Goal: Information Seeking & Learning: Learn about a topic

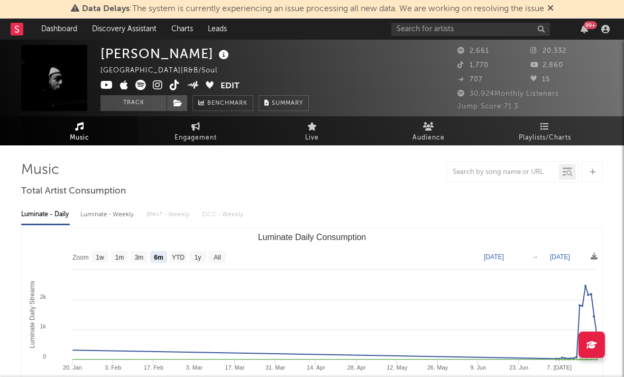
select select "6m"
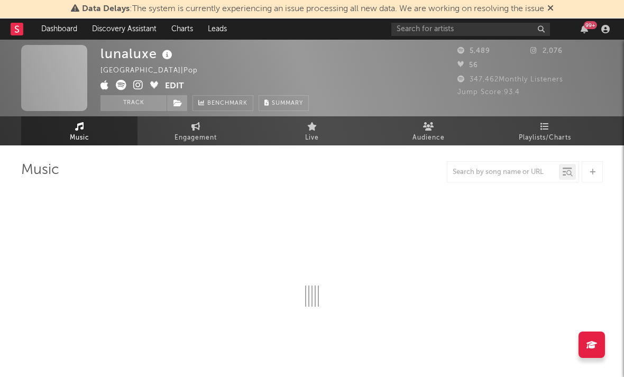
select select "1w"
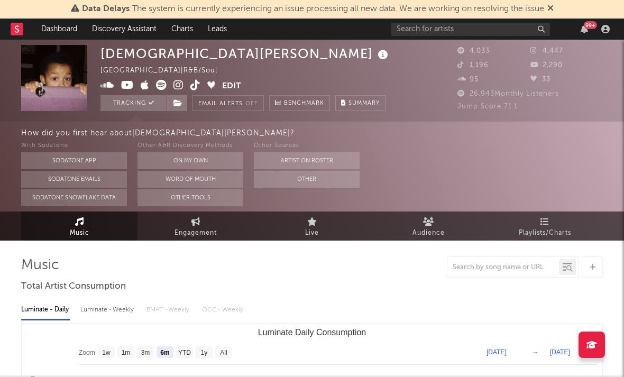
select select "6m"
click at [21, 31] on rect at bounding box center [17, 29] width 13 height 13
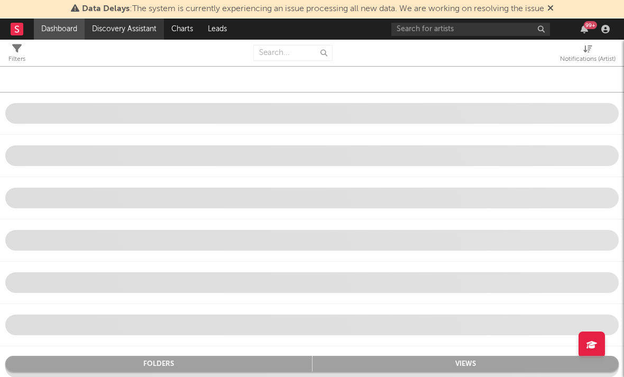
click at [122, 28] on link "Discovery Assistant" at bounding box center [124, 29] width 79 height 21
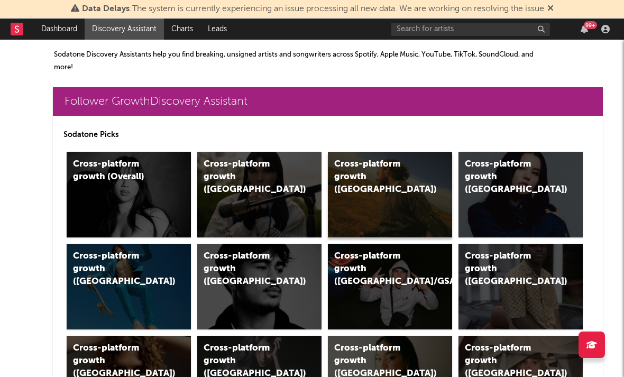
click at [370, 170] on div "Cross-platform growth (US)" at bounding box center [378, 177] width 89 height 38
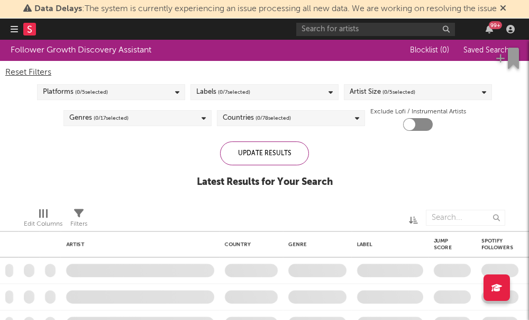
checkbox input "true"
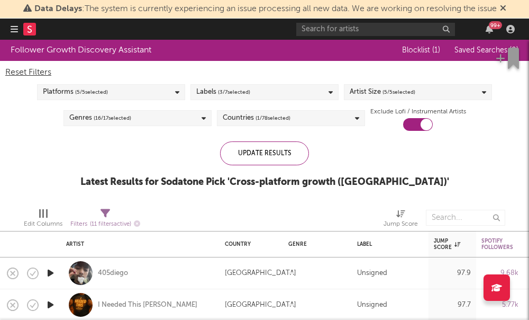
click at [169, 93] on div "Platforms ( 5 / 5 selected)" at bounding box center [111, 92] width 148 height 16
click at [205, 140] on div "Follower Growth Discovery Assistant Blocklist ( 1 ) Saved Searches ( 0 ) Reset …" at bounding box center [264, 119] width 529 height 159
click at [224, 98] on span "( 3 / 7 selected)" at bounding box center [234, 92] width 32 height 13
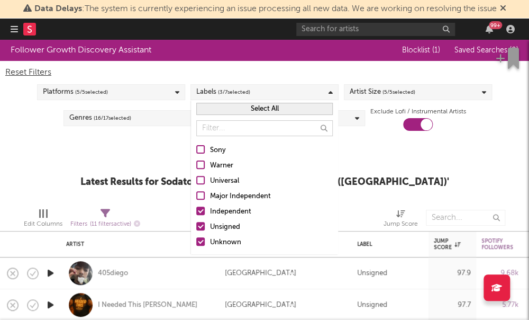
click at [109, 156] on div "Follower Growth Discovery Assistant Blocklist ( 1 ) Saved Searches ( 0 ) Reset …" at bounding box center [264, 119] width 529 height 159
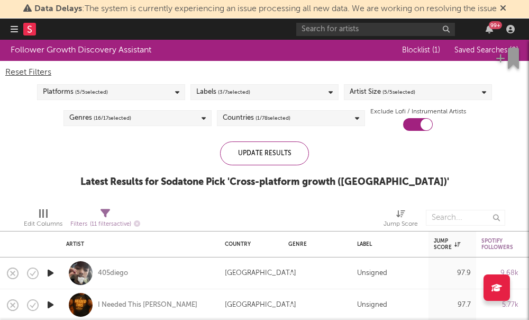
click at [428, 92] on div "Artist Size ( 5 / 5 selected)" at bounding box center [418, 92] width 148 height 16
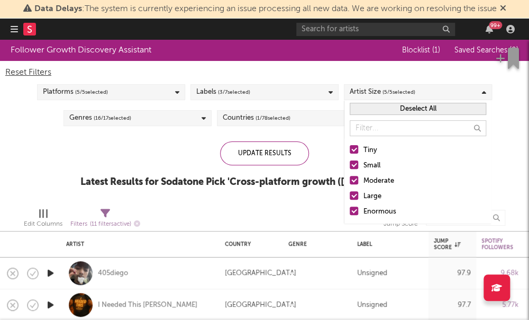
click at [352, 183] on div at bounding box center [354, 180] width 8 height 8
click at [350, 183] on input "Moderate" at bounding box center [350, 181] width 0 height 13
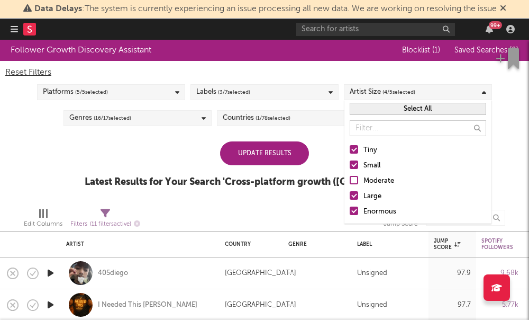
click at [354, 198] on div at bounding box center [354, 195] width 8 height 8
click at [350, 198] on input "Large" at bounding box center [350, 196] width 0 height 13
click at [354, 212] on div at bounding box center [354, 210] width 8 height 8
click at [350, 212] on input "Enormous" at bounding box center [350, 211] width 0 height 13
click at [351, 187] on div "Tiny Small Moderate Large Enormous" at bounding box center [418, 181] width 147 height 85
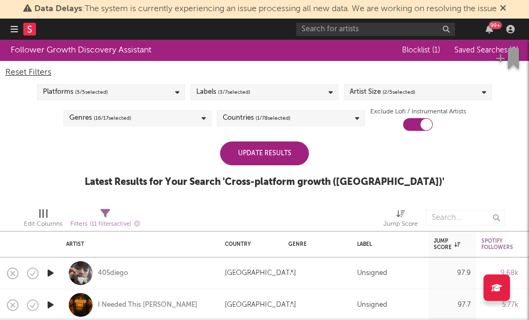
click at [270, 154] on div "Update Results" at bounding box center [264, 153] width 89 height 24
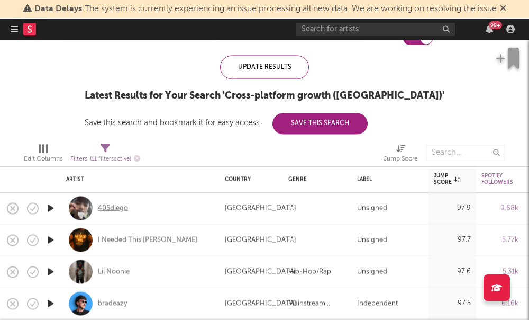
click at [112, 207] on div "405diego" at bounding box center [113, 208] width 30 height 10
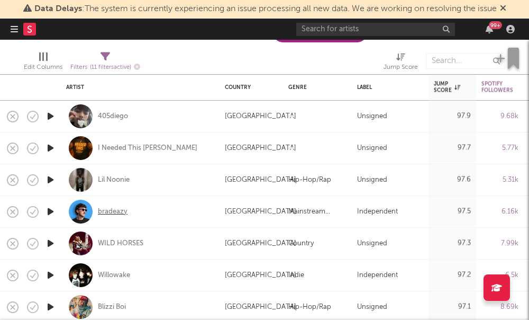
click at [105, 215] on div "bradeazy" at bounding box center [113, 211] width 30 height 10
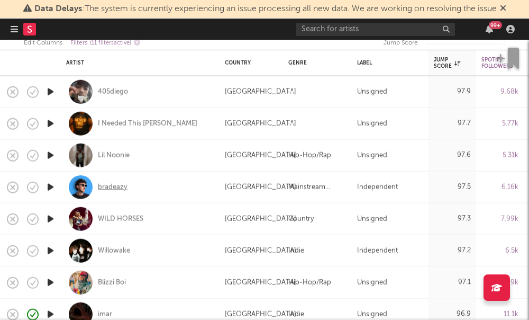
click at [103, 185] on div "bradeazy" at bounding box center [113, 187] width 30 height 10
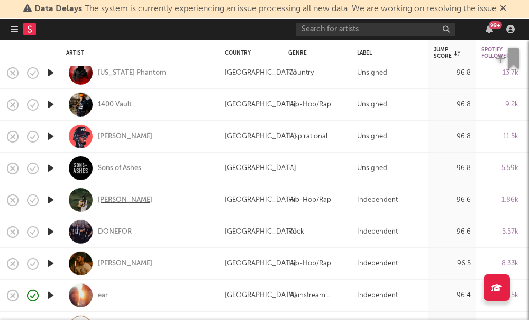
click at [109, 197] on div "Penny" at bounding box center [125, 200] width 55 height 10
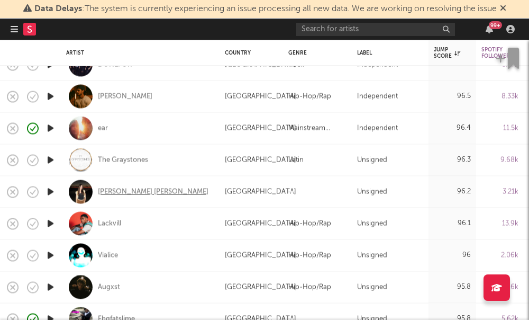
click at [115, 192] on div "[PERSON_NAME] [PERSON_NAME]" at bounding box center [153, 192] width 111 height 10
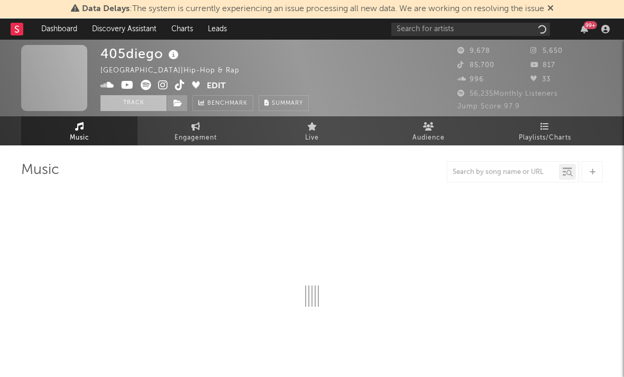
select select "1w"
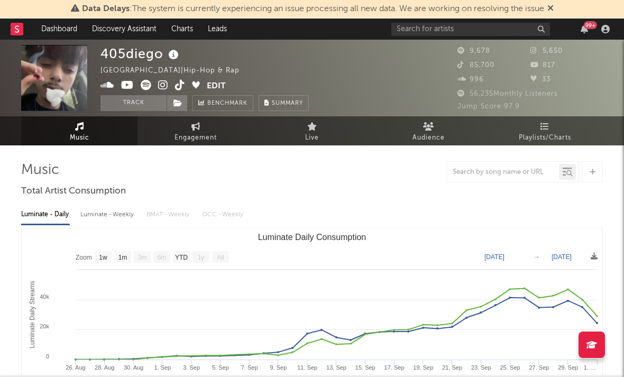
click at [160, 88] on icon at bounding box center [163, 85] width 10 height 11
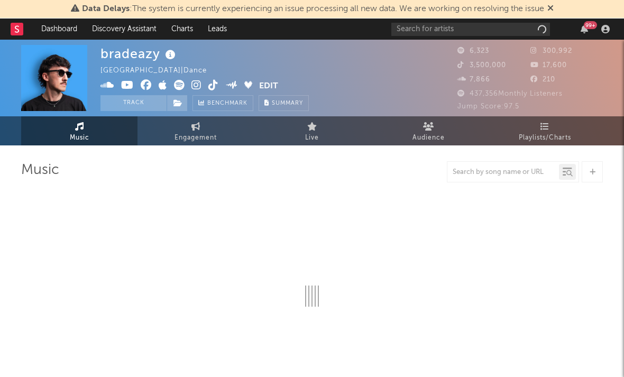
select select "6m"
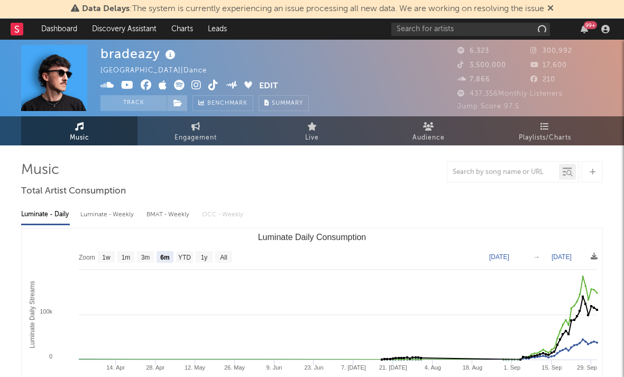
click at [196, 82] on icon at bounding box center [197, 85] width 10 height 11
select select "6m"
click at [199, 85] on icon at bounding box center [197, 85] width 10 height 11
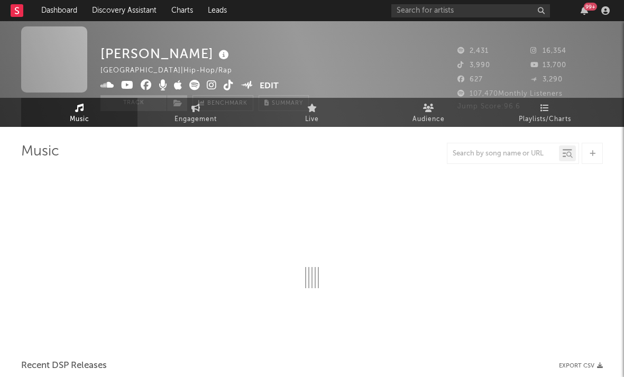
select select "1w"
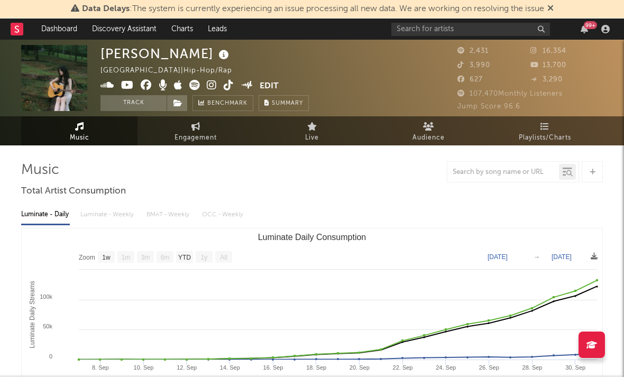
click at [214, 85] on icon at bounding box center [212, 85] width 10 height 11
click at [126, 87] on icon at bounding box center [127, 85] width 13 height 11
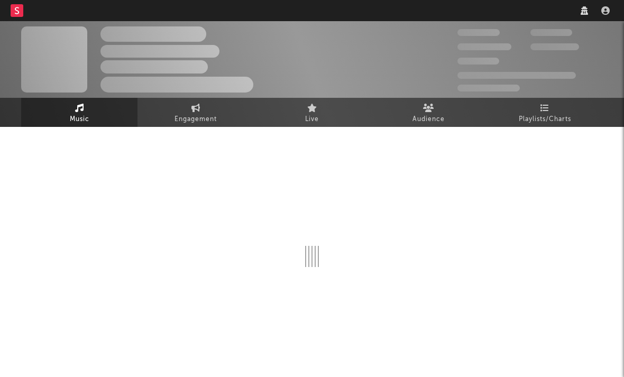
select select "1w"
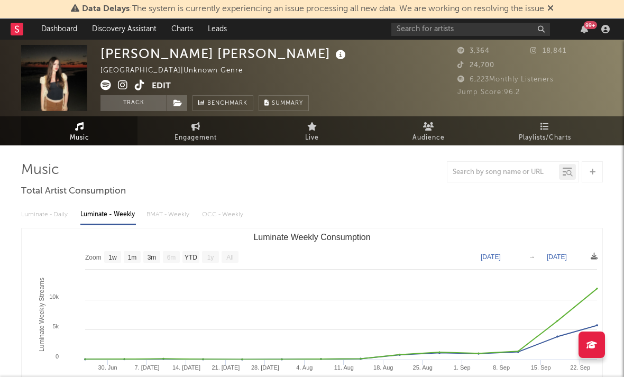
click at [123, 86] on icon at bounding box center [123, 85] width 10 height 11
